Goal: Transaction & Acquisition: Purchase product/service

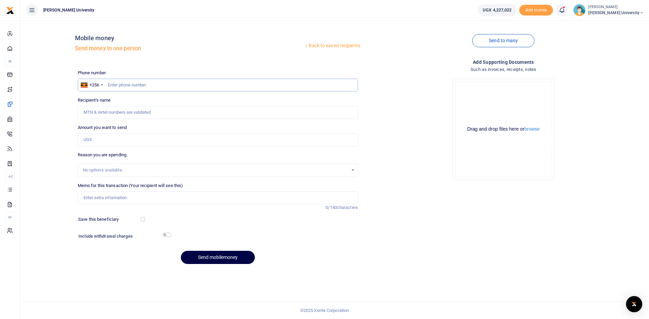
click at [118, 87] on input "text" at bounding box center [218, 85] width 280 height 13
click at [125, 82] on input "text" at bounding box center [218, 85] width 280 height 13
type input "0751960123"
type input "[PERSON_NAME]"
type input "0751960123"
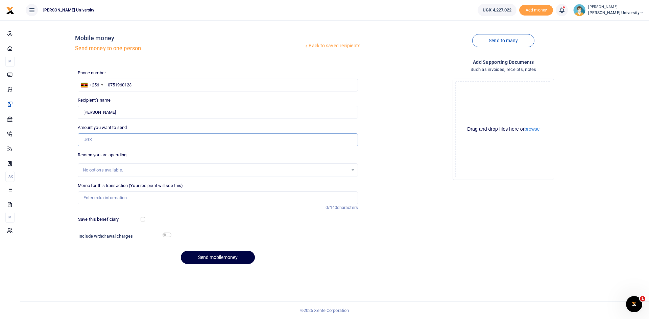
click at [84, 140] on input "Amount you want to send" at bounding box center [218, 139] width 280 height 13
type input "900,000"
click at [85, 198] on input "Memo for this transaction (Your recipient will see this)" at bounding box center [218, 198] width 280 height 13
type input "Facilitation for teaching the HEC students for the period June to August 2025"
click at [219, 254] on button "Send mobilemoney" at bounding box center [218, 257] width 74 height 13
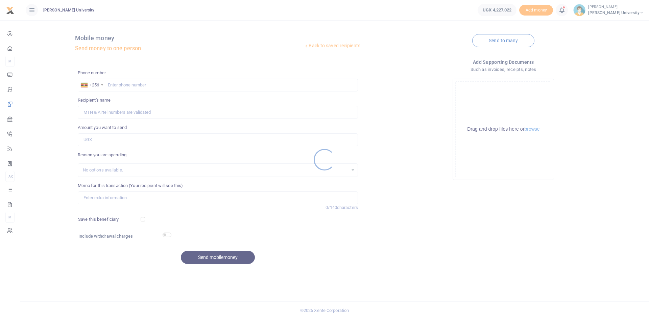
click at [117, 84] on div at bounding box center [324, 159] width 649 height 319
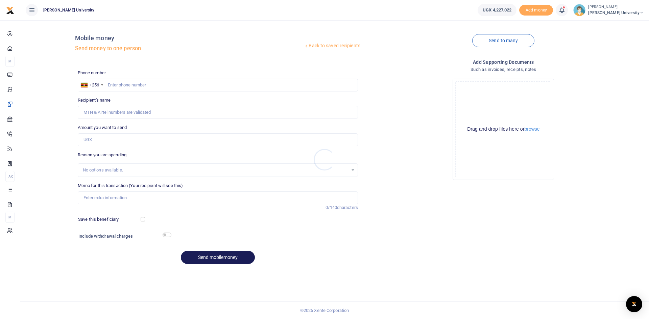
click at [112, 86] on div at bounding box center [324, 159] width 649 height 319
click at [112, 84] on input "text" at bounding box center [218, 85] width 280 height 13
type input "0756519001"
type input "Raymond Kasumba"
type input "0756519001"
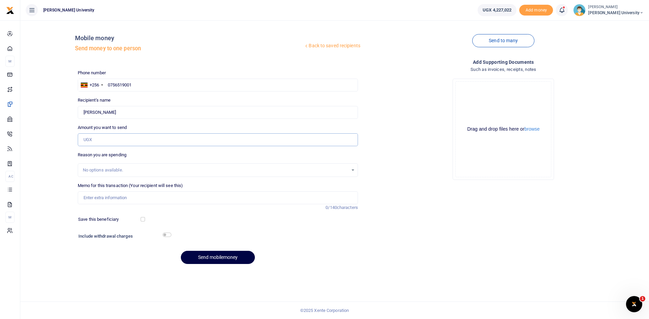
click at [92, 143] on input "Amount you want to send" at bounding box center [218, 139] width 280 height 13
type input "900,000"
click at [99, 200] on input "Memo for this transaction (Your recipient will see this)" at bounding box center [218, 198] width 280 height 13
type input "Facilitation for teaching HEC students for the period June to August 2025"
click at [227, 257] on button "Send mobilemoney" at bounding box center [218, 257] width 74 height 13
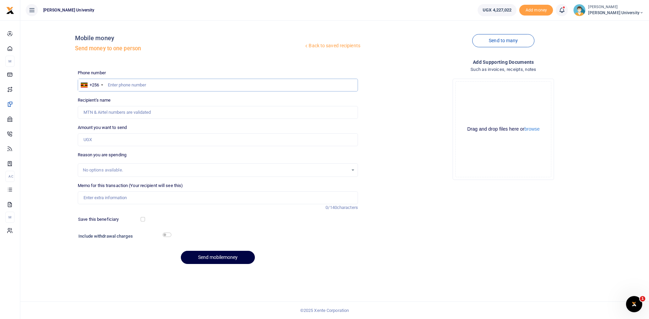
click at [110, 83] on input "text" at bounding box center [218, 85] width 280 height 13
type input "0785994276"
type input "Abdul Malik Kato"
type input "0785994276"
click at [97, 138] on input "Amount you want to send" at bounding box center [218, 139] width 280 height 13
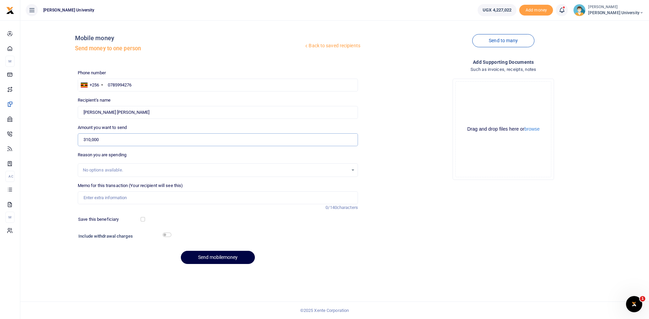
type input "310,000"
click at [90, 196] on input "Memo for this transaction (Your recipient will see this)" at bounding box center [218, 198] width 280 height 13
click at [162, 195] on input "Servicing and repairs to the KCU lawn moowing machines" at bounding box center [218, 198] width 280 height 13
type input "Servicing and repairs to the KCU lawn moowing machines"
click at [236, 261] on button "Send mobilemoney" at bounding box center [218, 257] width 74 height 13
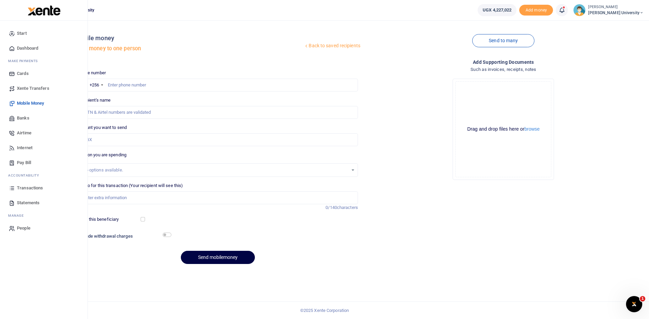
click at [26, 48] on span "Dashboard" at bounding box center [27, 48] width 21 height 7
